Goal: Task Accomplishment & Management: Use online tool/utility

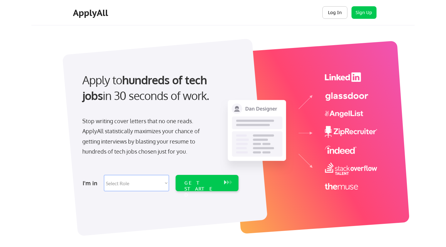
click at [342, 13] on button "Log In" at bounding box center [334, 12] width 25 height 13
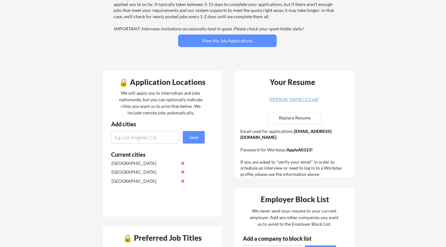
scroll to position [90, 0]
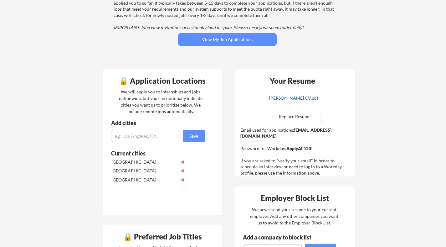
click at [305, 98] on div "Yifang Guo CV.pdf" at bounding box center [294, 98] width 75 height 4
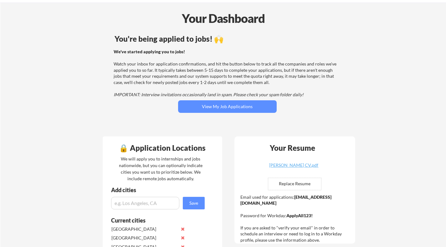
scroll to position [0, 0]
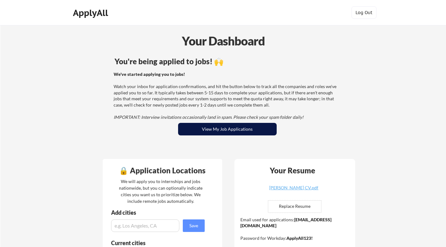
click at [237, 129] on button "View My Job Applications" at bounding box center [227, 129] width 99 height 13
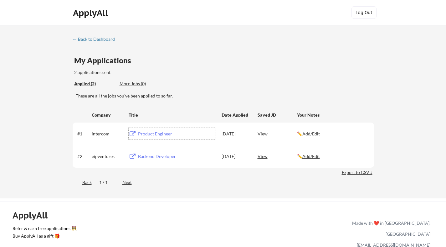
click at [160, 133] on div "Product Engineer" at bounding box center [177, 134] width 78 height 6
click at [158, 156] on div "Backend Developer" at bounding box center [177, 156] width 78 height 6
